Goal: Use online tool/utility: Utilize a website feature to perform a specific function

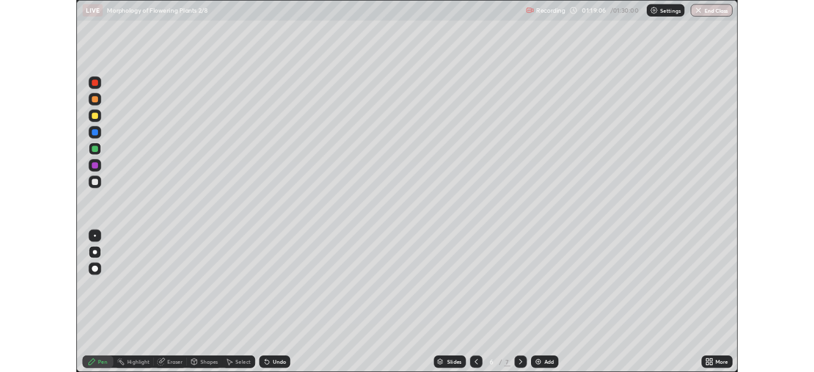
scroll to position [458, 814]
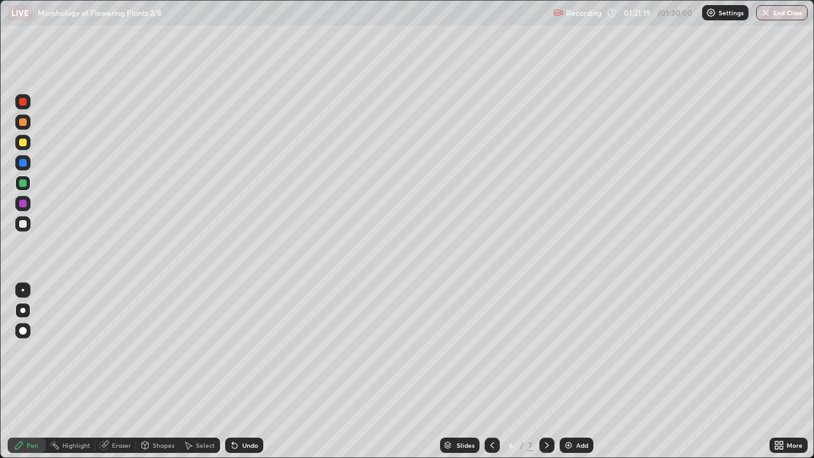
click at [24, 330] on div at bounding box center [23, 331] width 8 height 8
click at [22, 223] on div at bounding box center [23, 224] width 8 height 8
click at [23, 310] on div at bounding box center [22, 310] width 5 height 5
click at [0, 274] on div "Setting up your live class" at bounding box center [407, 229] width 814 height 458
click at [23, 290] on div at bounding box center [23, 290] width 3 height 3
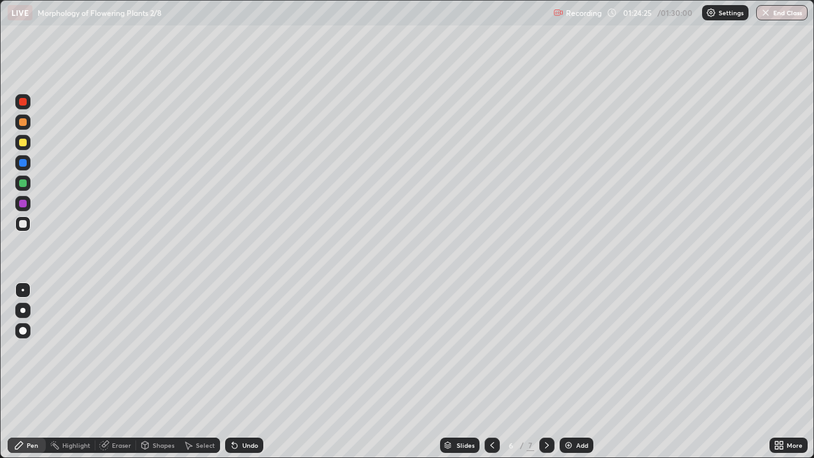
click at [22, 225] on div at bounding box center [23, 224] width 8 height 8
click at [242, 446] on div "Undo" at bounding box center [250, 445] width 16 height 6
click at [244, 447] on div "Undo" at bounding box center [250, 445] width 16 height 6
click at [245, 450] on div "Undo" at bounding box center [244, 445] width 38 height 15
click at [244, 452] on div "Undo" at bounding box center [244, 445] width 38 height 15
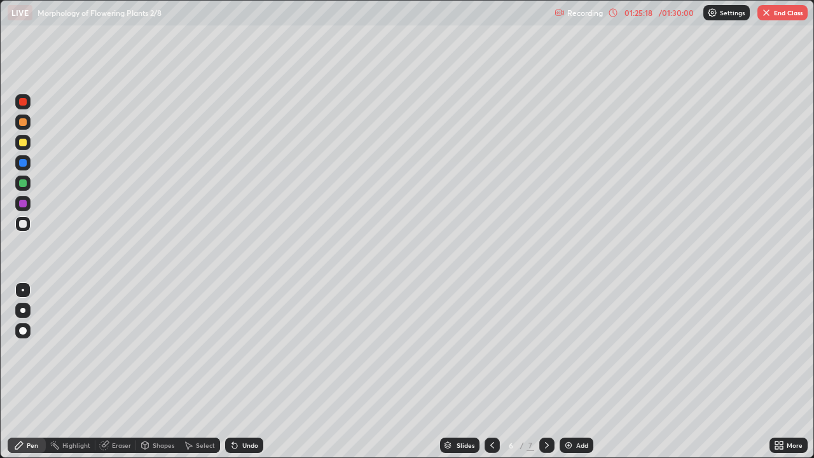
click at [23, 310] on div at bounding box center [22, 310] width 5 height 5
click at [19, 184] on div at bounding box center [23, 183] width 8 height 8
click at [253, 445] on div "Undo" at bounding box center [250, 445] width 16 height 6
click at [240, 449] on div "Undo" at bounding box center [244, 445] width 38 height 15
click at [239, 450] on div "Undo" at bounding box center [244, 445] width 38 height 15
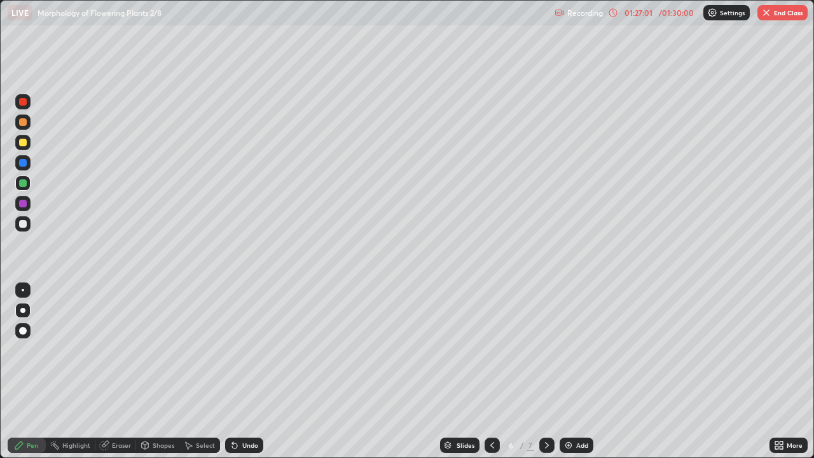
click at [23, 139] on div at bounding box center [23, 143] width 8 height 8
click at [25, 328] on div at bounding box center [23, 331] width 8 height 8
click at [22, 104] on div at bounding box center [23, 102] width 8 height 8
click at [780, 17] on button "End Class" at bounding box center [783, 12] width 50 height 15
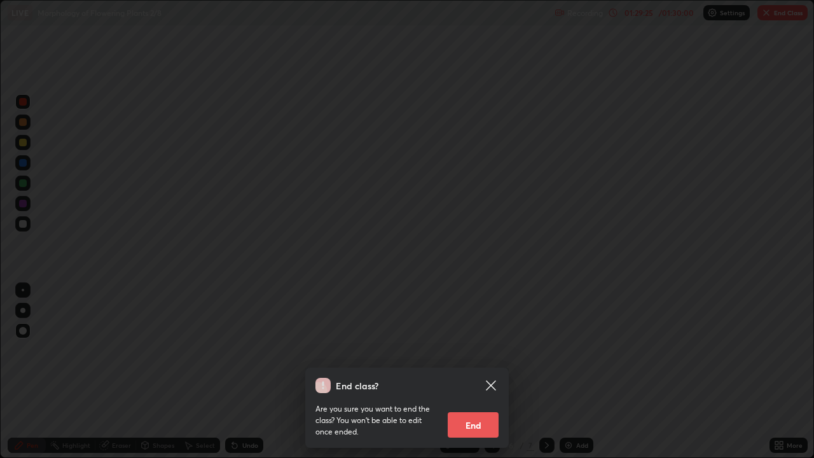
click at [679, 358] on div "End class? Are you sure you want to end the class? You won’t be able to edit on…" at bounding box center [407, 229] width 814 height 458
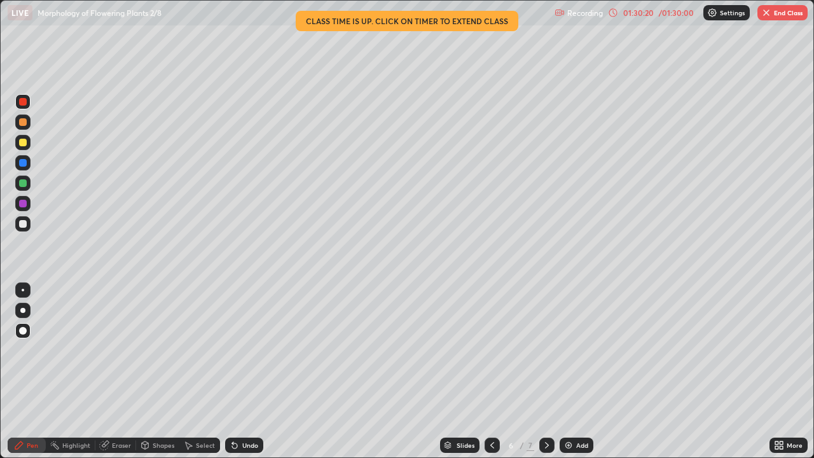
click at [769, 9] on img "button" at bounding box center [767, 13] width 10 height 10
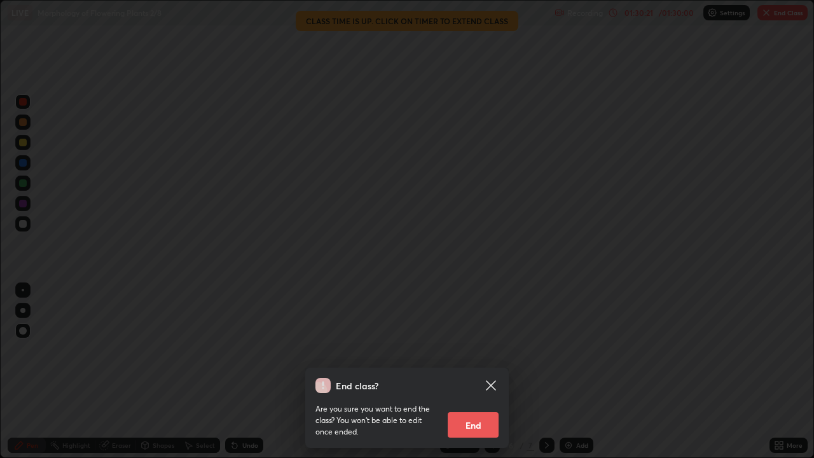
click at [466, 432] on button "End" at bounding box center [473, 424] width 51 height 25
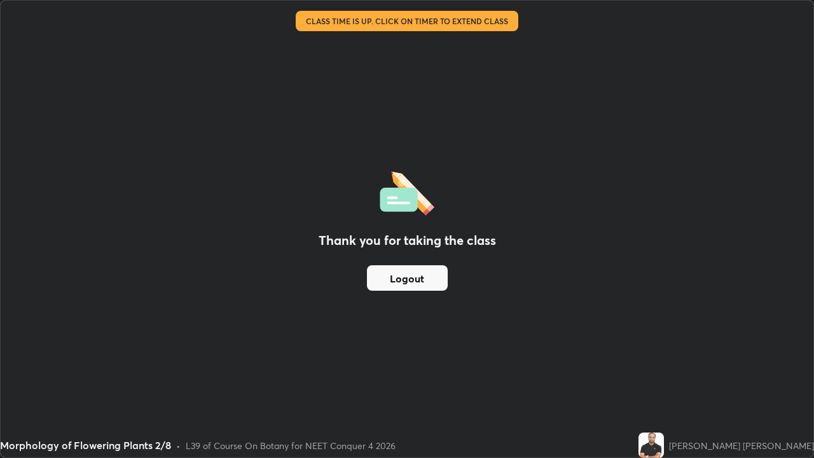
click at [790, 419] on div "Thank you for taking the class Logout" at bounding box center [407, 229] width 813 height 457
click at [373, 281] on button "Logout" at bounding box center [407, 277] width 81 height 25
click at [374, 278] on button "Logout" at bounding box center [407, 277] width 81 height 25
click at [379, 281] on button "Logout" at bounding box center [407, 277] width 81 height 25
click at [382, 277] on button "Logout" at bounding box center [407, 277] width 81 height 25
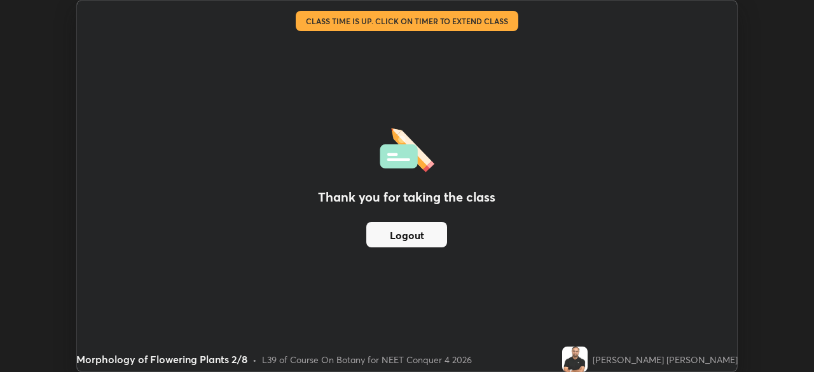
scroll to position [63249, 62807]
